Goal: Task Accomplishment & Management: Manage account settings

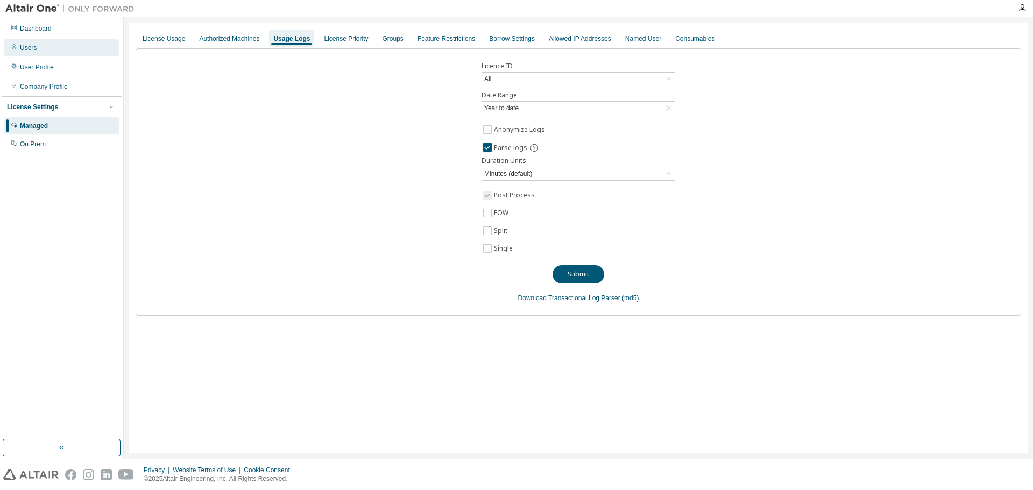
click at [38, 51] on div "Users" at bounding box center [61, 47] width 115 height 17
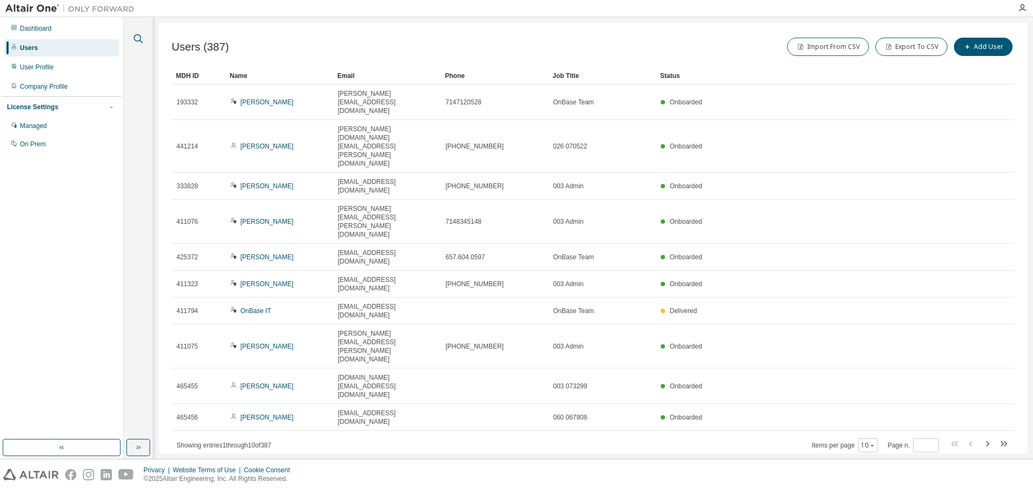
click at [137, 38] on icon "button" at bounding box center [138, 38] width 13 height 13
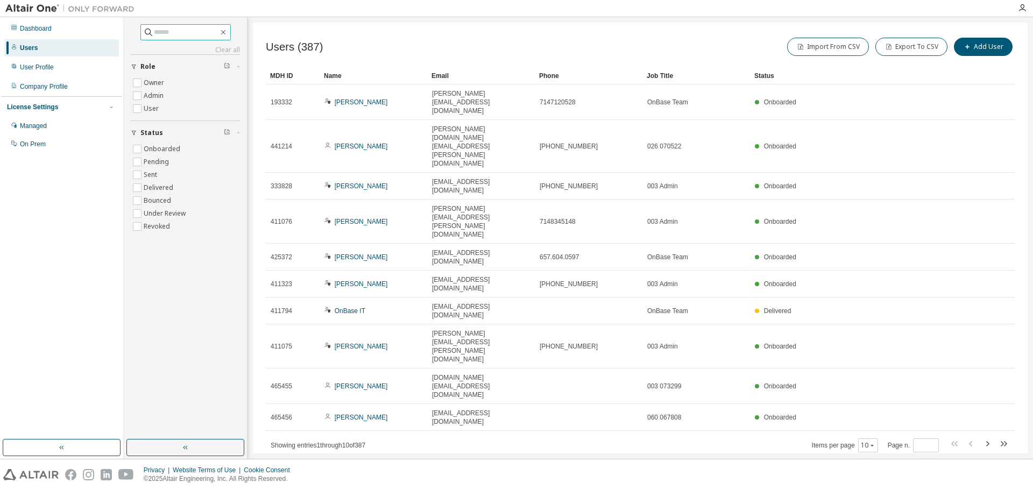
click at [157, 32] on input "text" at bounding box center [186, 32] width 65 height 11
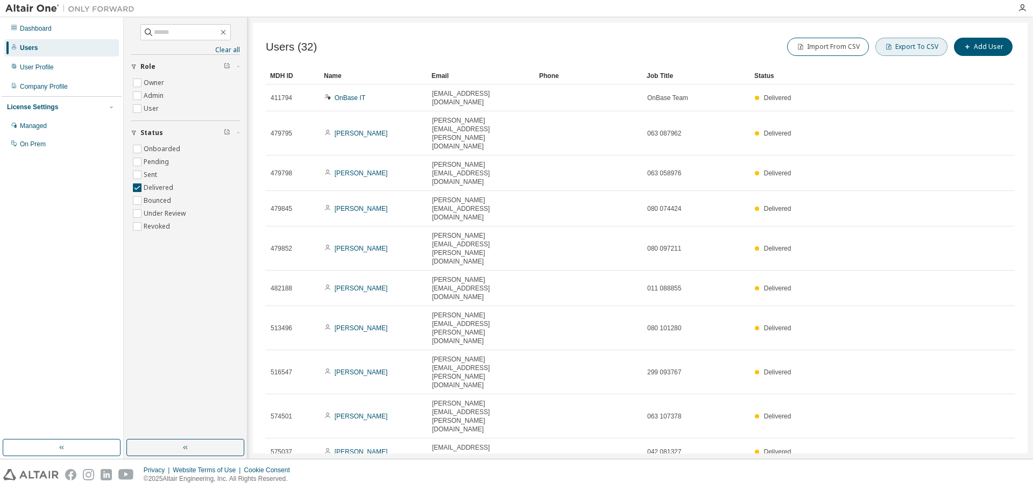
click at [901, 48] on button "Export To CSV" at bounding box center [911, 47] width 72 height 18
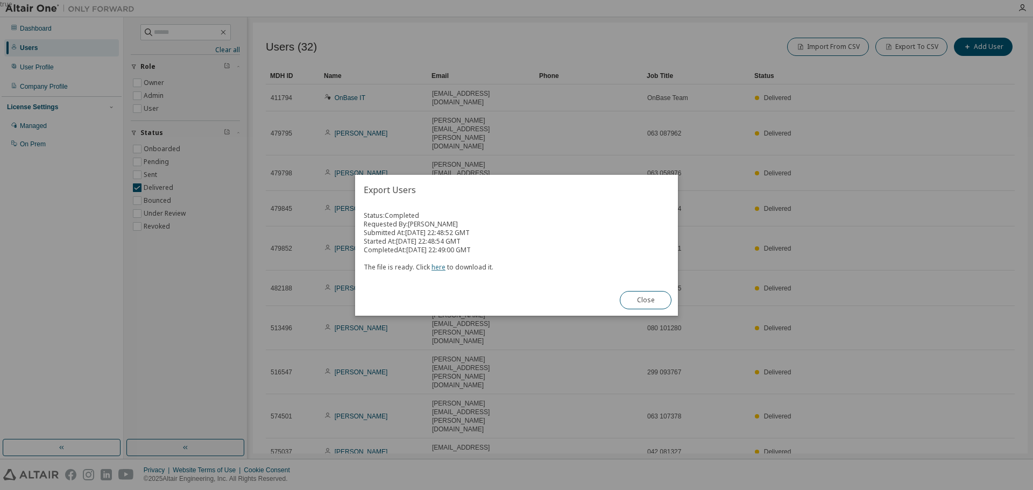
click at [437, 268] on link "here" at bounding box center [439, 267] width 14 height 9
click at [646, 303] on button "Close" at bounding box center [646, 300] width 52 height 18
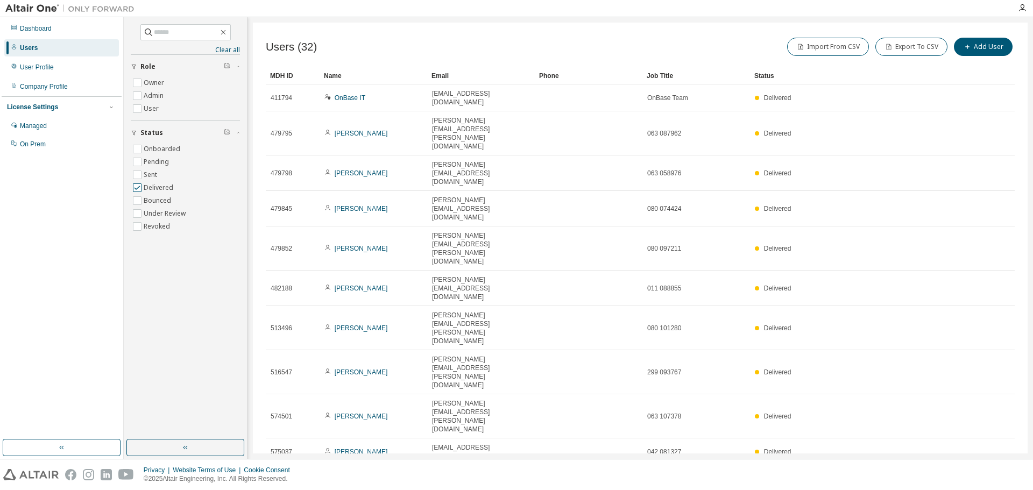
click at [144, 188] on label "Delivered" at bounding box center [160, 187] width 32 height 13
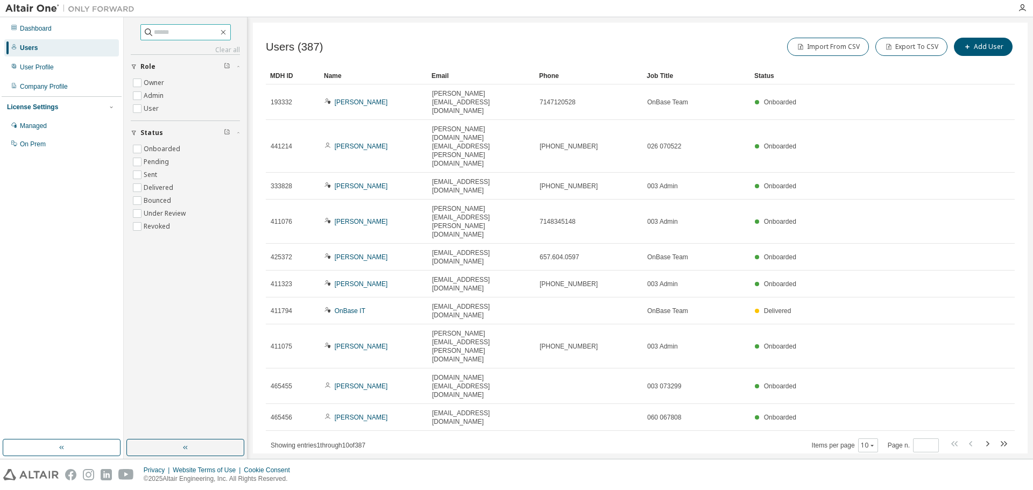
click at [154, 31] on input "text" at bounding box center [186, 32] width 65 height 11
type input "****"
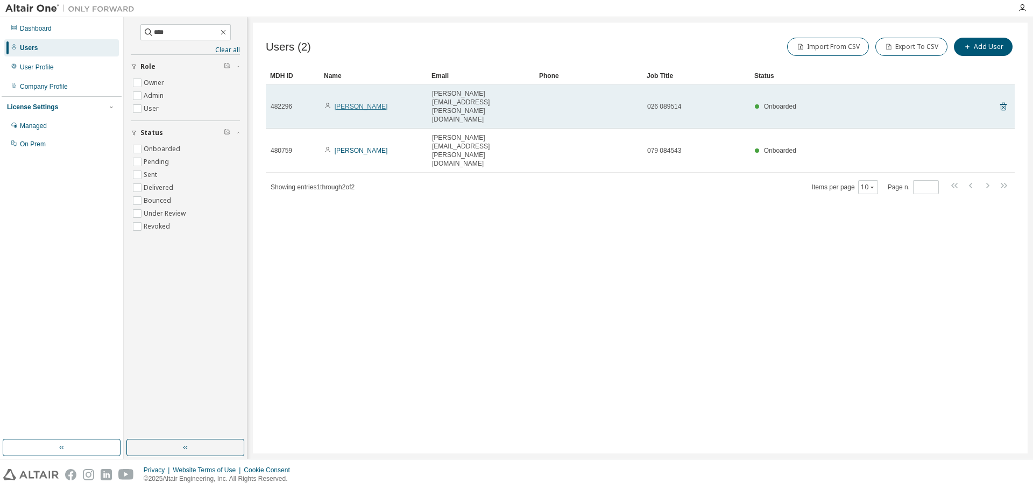
click at [357, 103] on link "[PERSON_NAME]" at bounding box center [361, 107] width 53 height 8
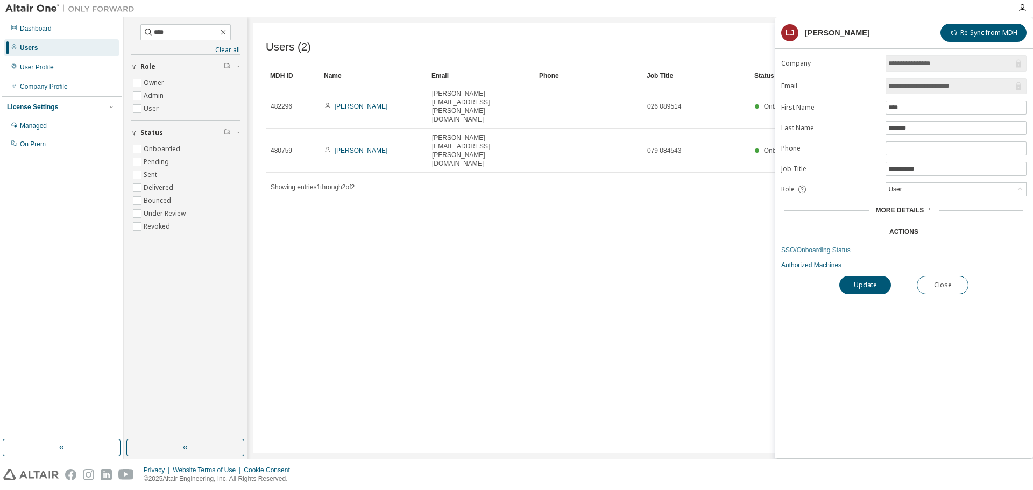
click at [827, 252] on link "SSO/Onboarding Status" at bounding box center [903, 250] width 245 height 9
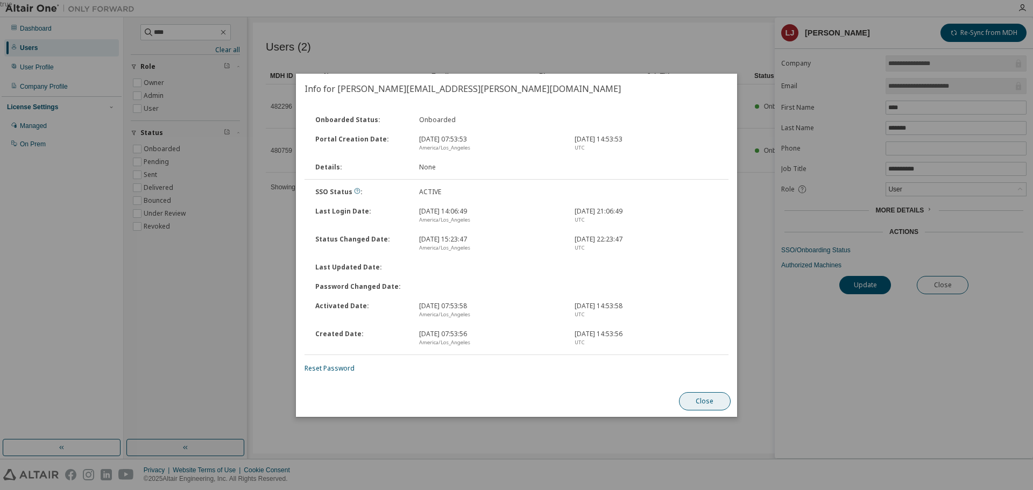
click at [716, 401] on button "Close" at bounding box center [705, 401] width 52 height 18
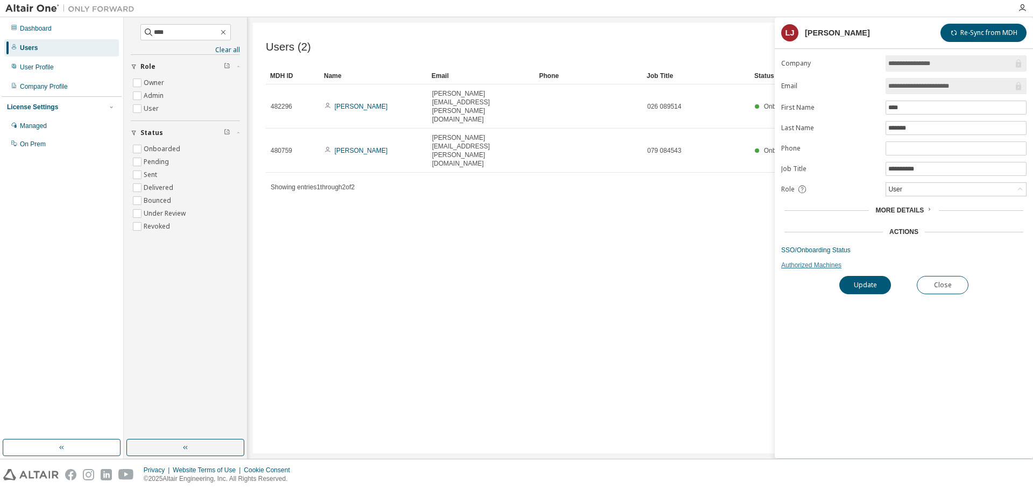
click at [809, 265] on link "Authorized Machines" at bounding box center [903, 265] width 245 height 9
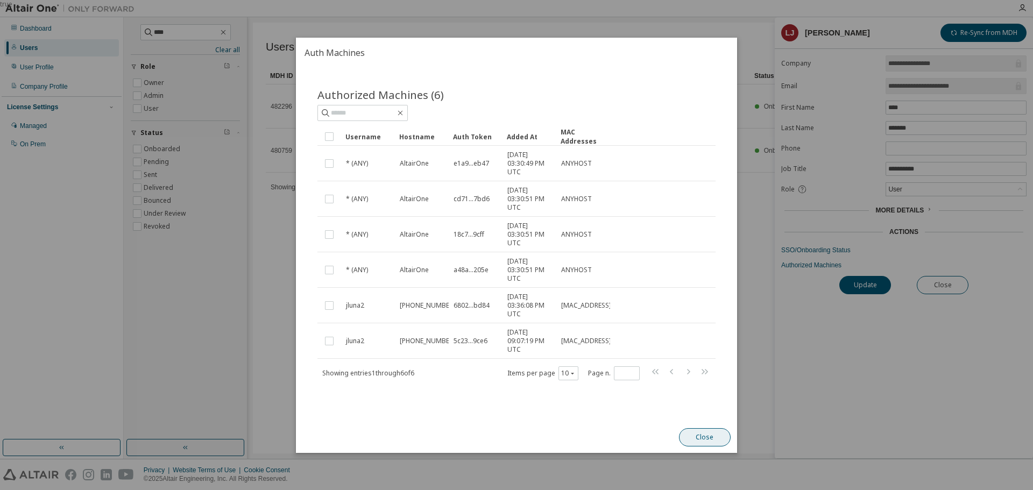
click at [707, 438] on button "Close" at bounding box center [705, 437] width 52 height 18
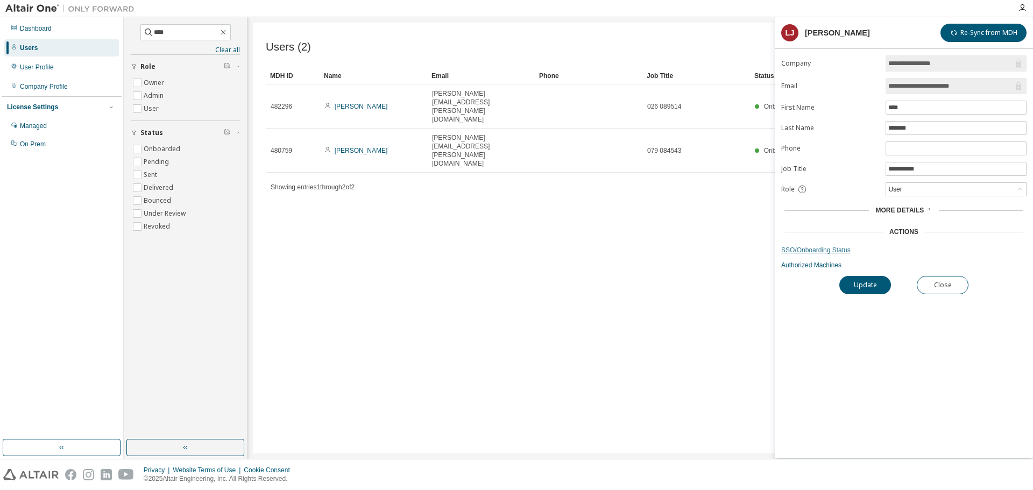
click at [817, 251] on link "SSO/Onboarding Status" at bounding box center [903, 250] width 245 height 9
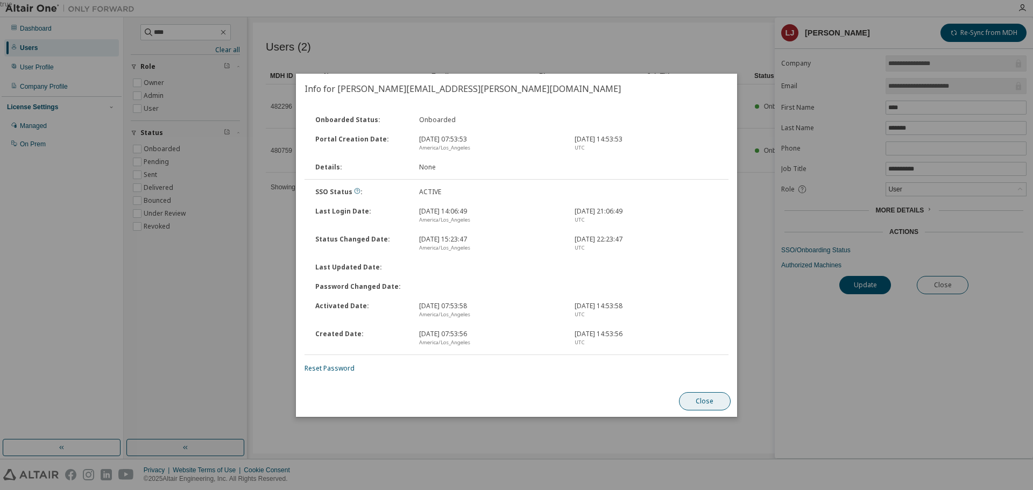
click at [694, 403] on button "Close" at bounding box center [705, 401] width 52 height 18
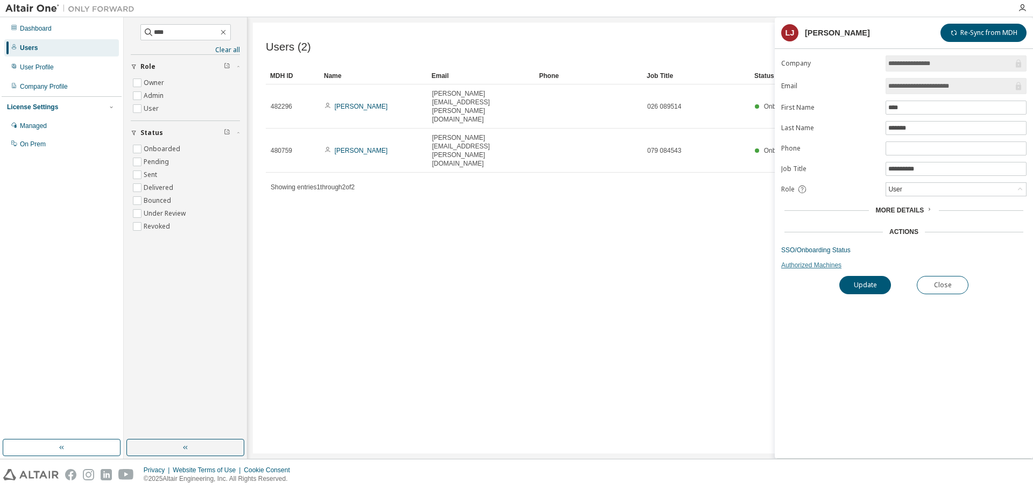
click at [811, 268] on link "Authorized Machines" at bounding box center [903, 265] width 245 height 9
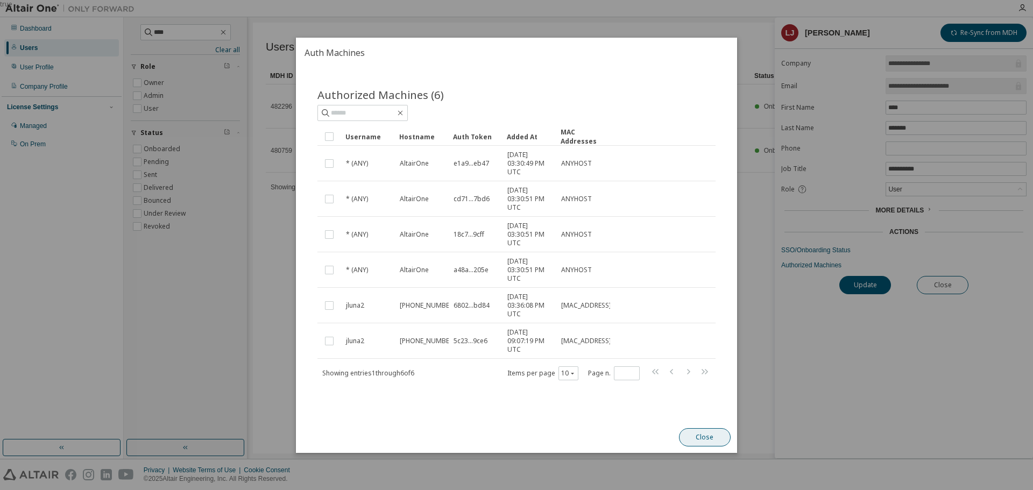
click at [706, 439] on button "Close" at bounding box center [705, 437] width 52 height 18
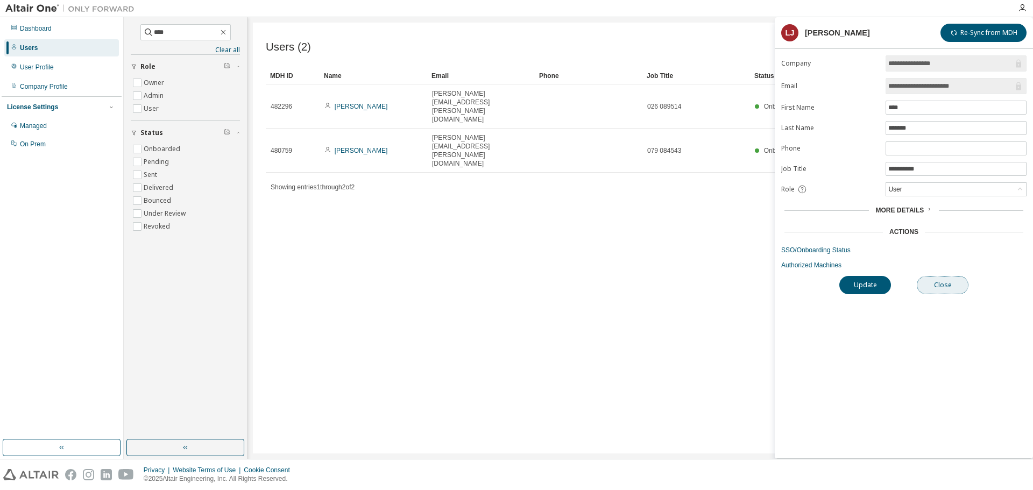
click at [958, 291] on button "Close" at bounding box center [943, 285] width 52 height 18
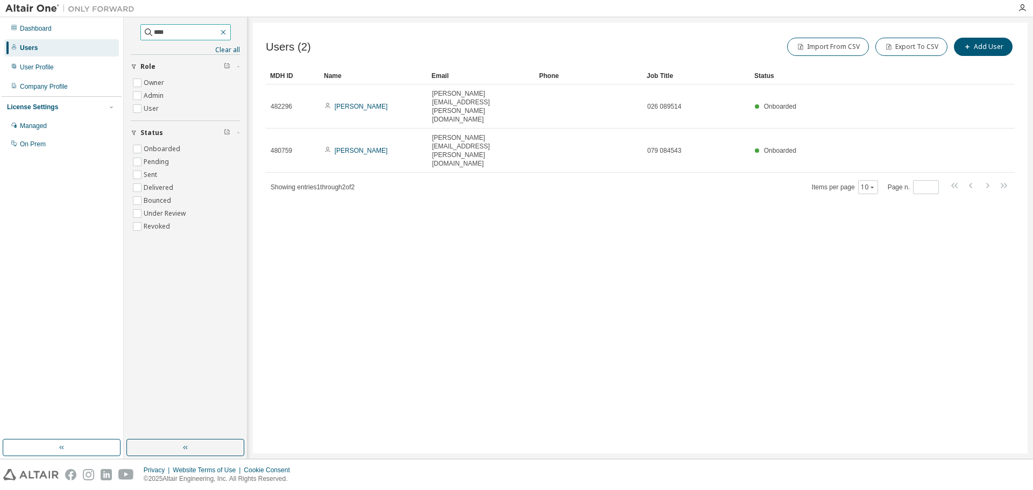
click at [228, 34] on icon "button" at bounding box center [223, 32] width 9 height 9
